Goal: Obtain resource: Obtain resource

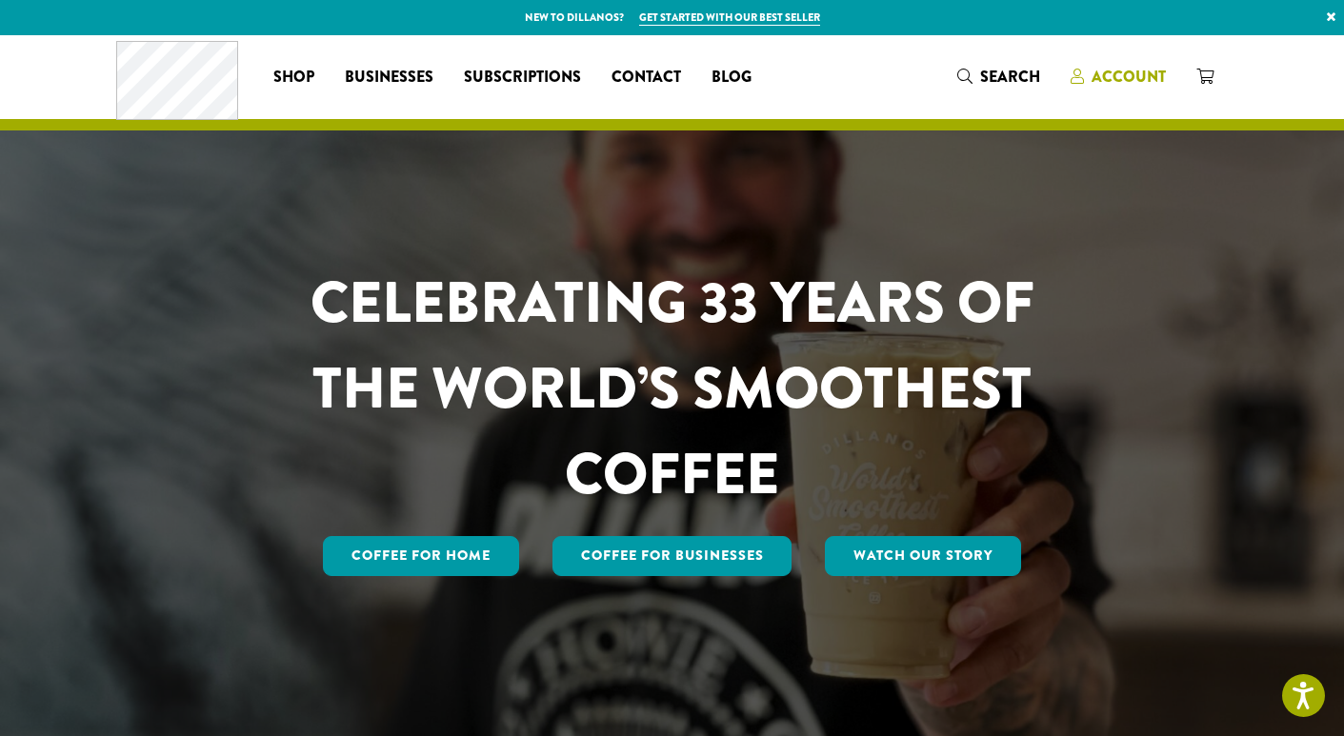
click at [1089, 75] on span "Account" at bounding box center [1117, 78] width 95 height 24
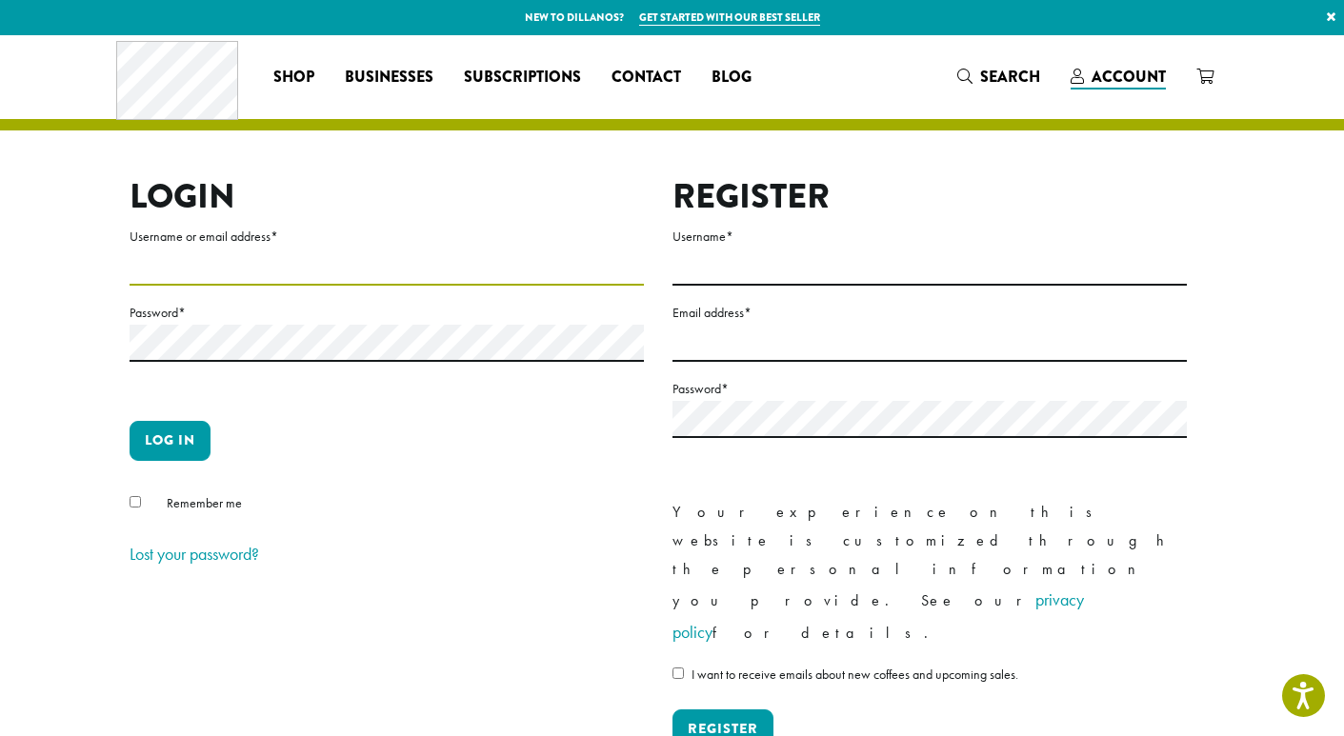
type input "**********"
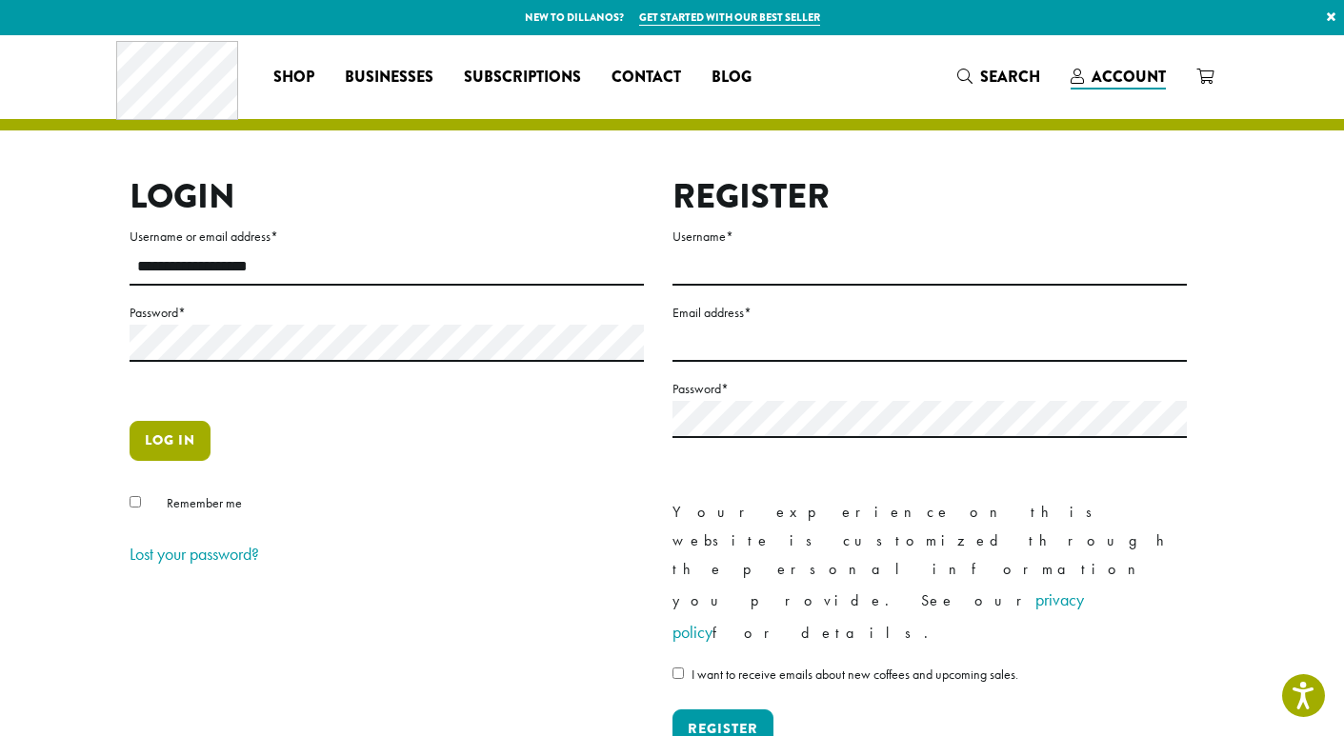
click at [175, 436] on button "Log in" at bounding box center [170, 441] width 81 height 40
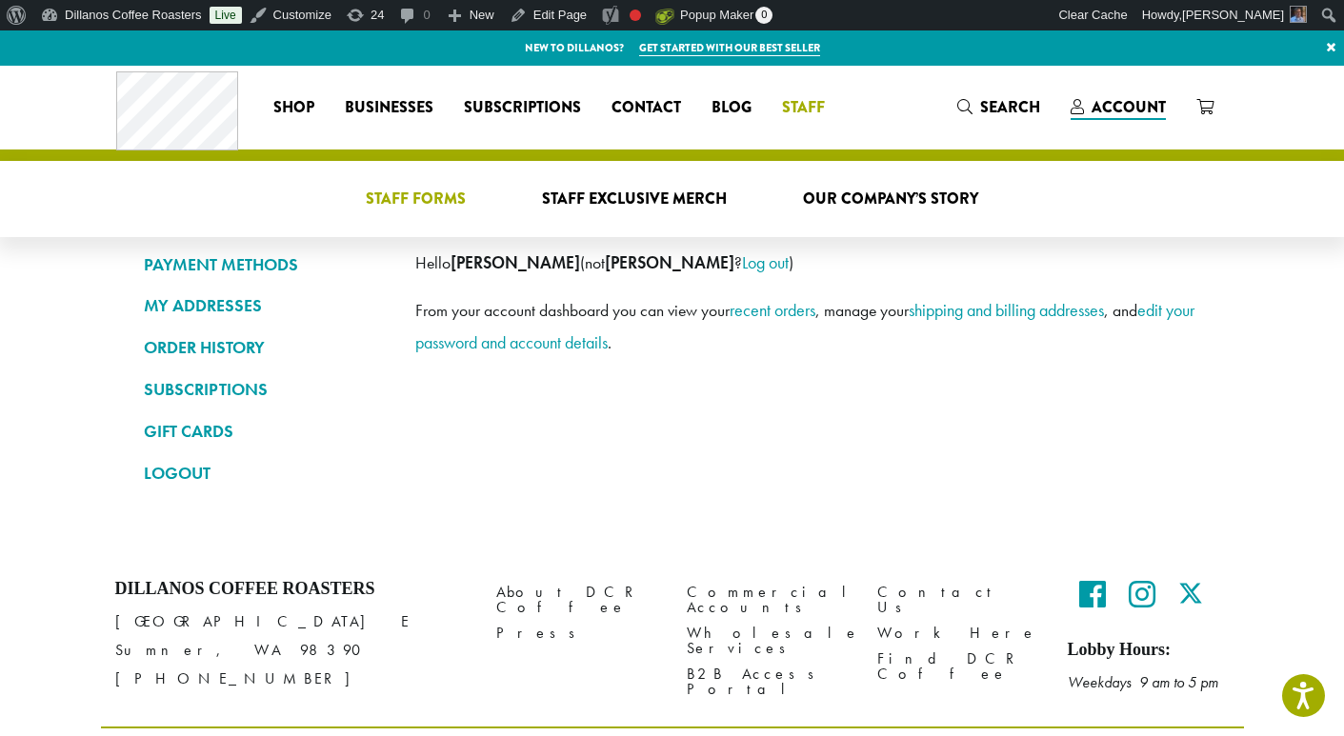
click at [406, 200] on span "Staff Forms" at bounding box center [416, 200] width 100 height 24
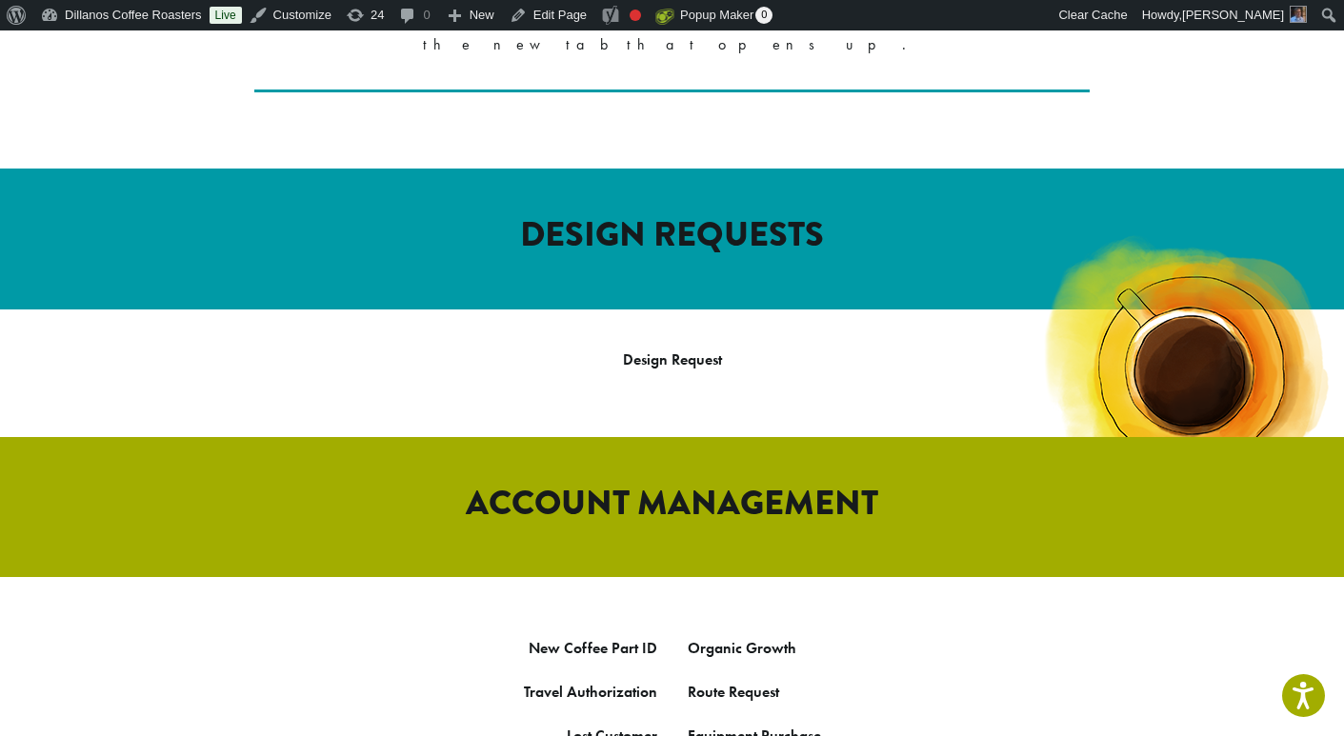
scroll to position [628, 0]
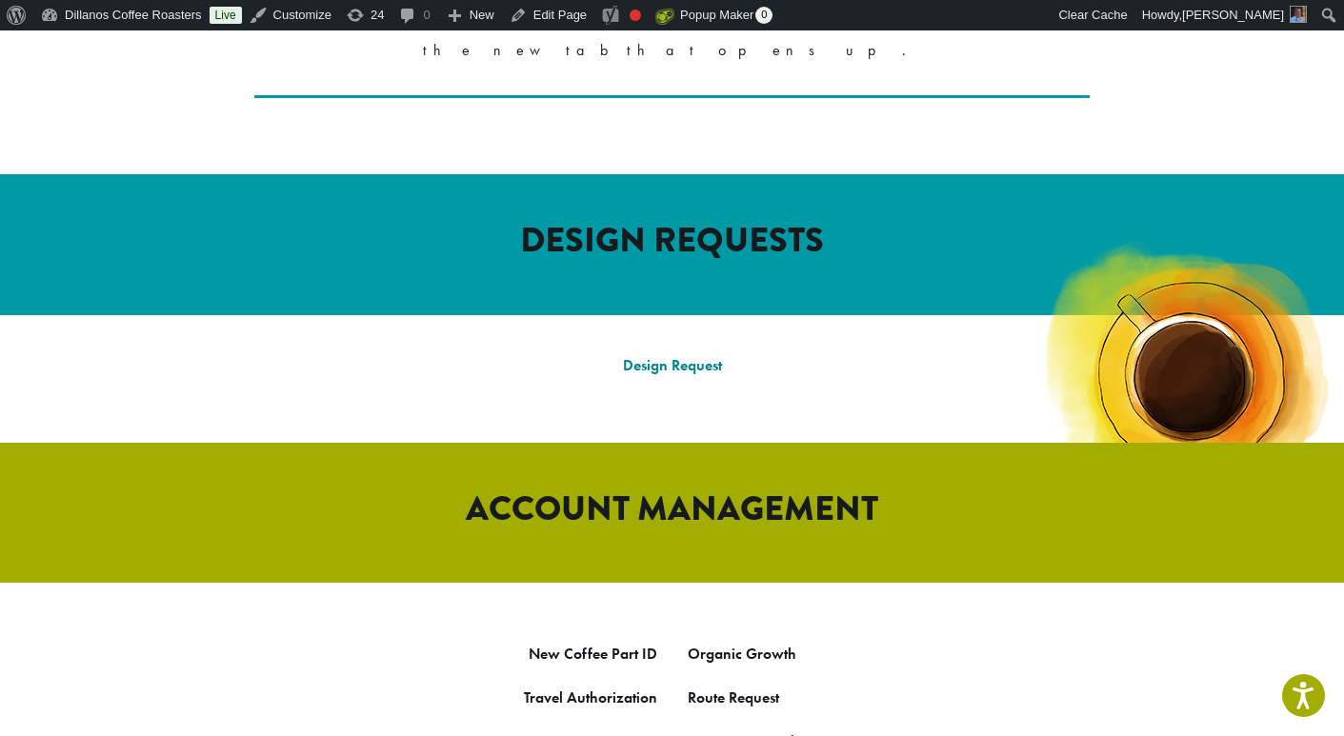
click at [669, 355] on link "Design Request" at bounding box center [672, 365] width 99 height 20
